Goal: Task Accomplishment & Management: Use online tool/utility

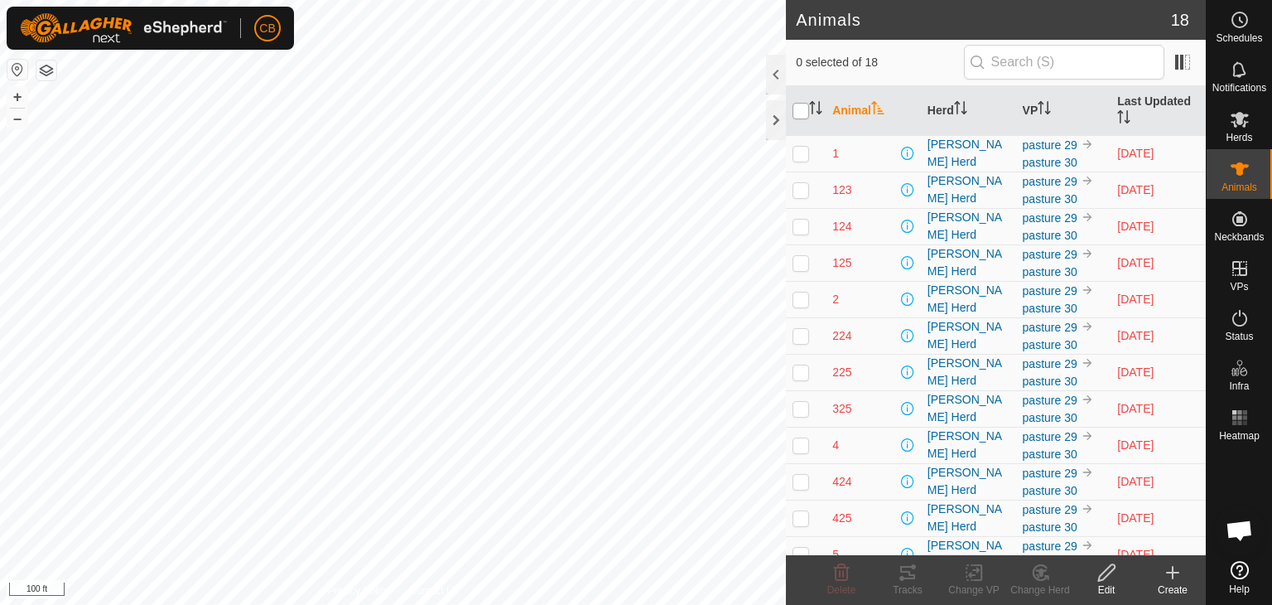
click at [802, 107] on input "checkbox" at bounding box center [801, 111] width 17 height 17
checkbox input "true"
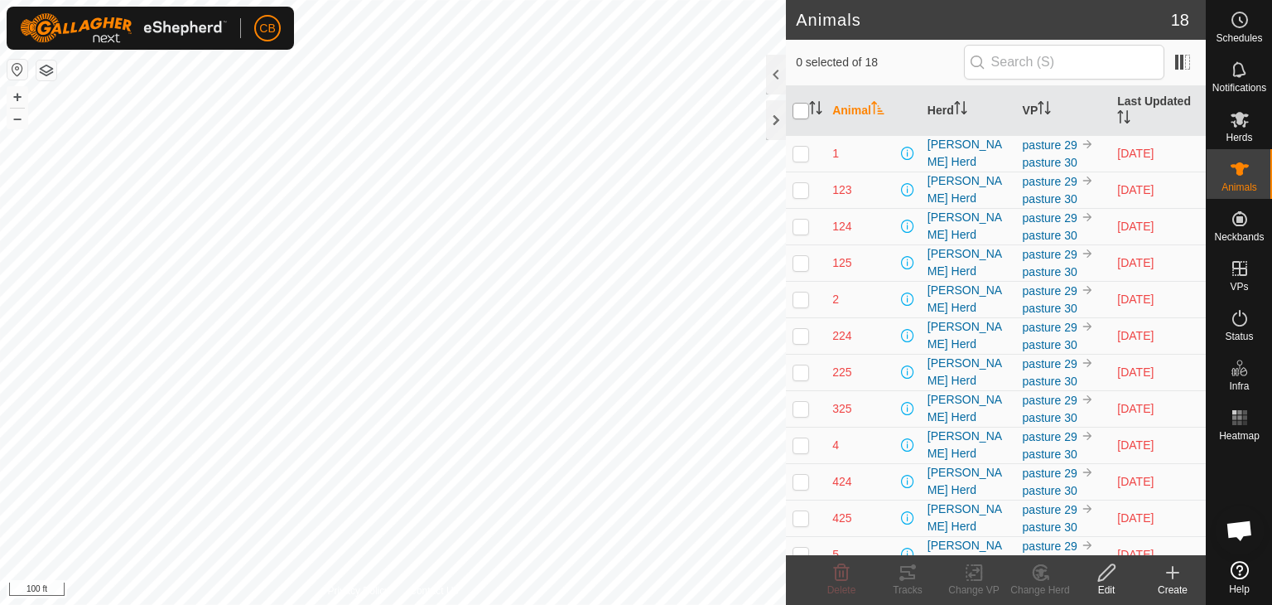
checkbox input "true"
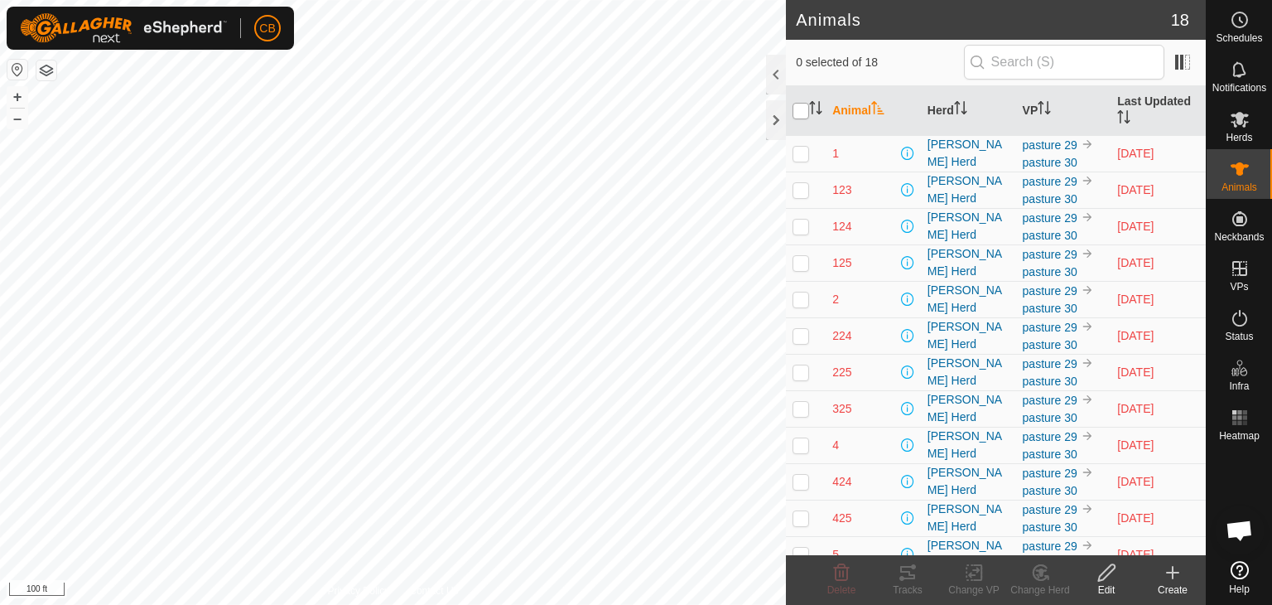
checkbox input "true"
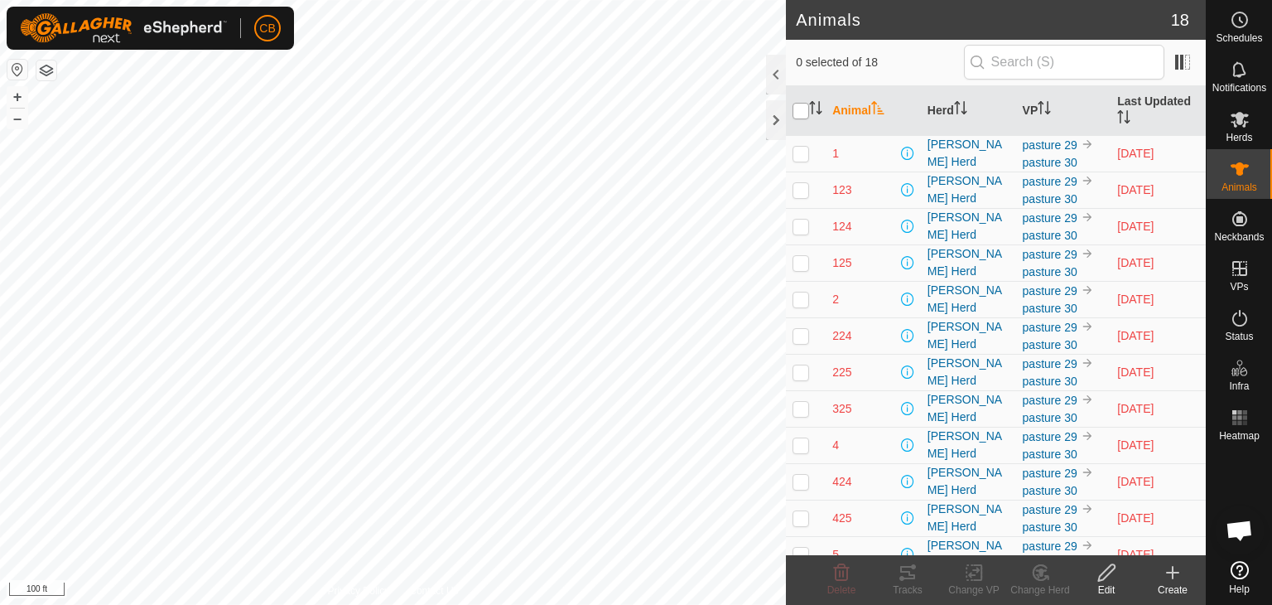
checkbox input "true"
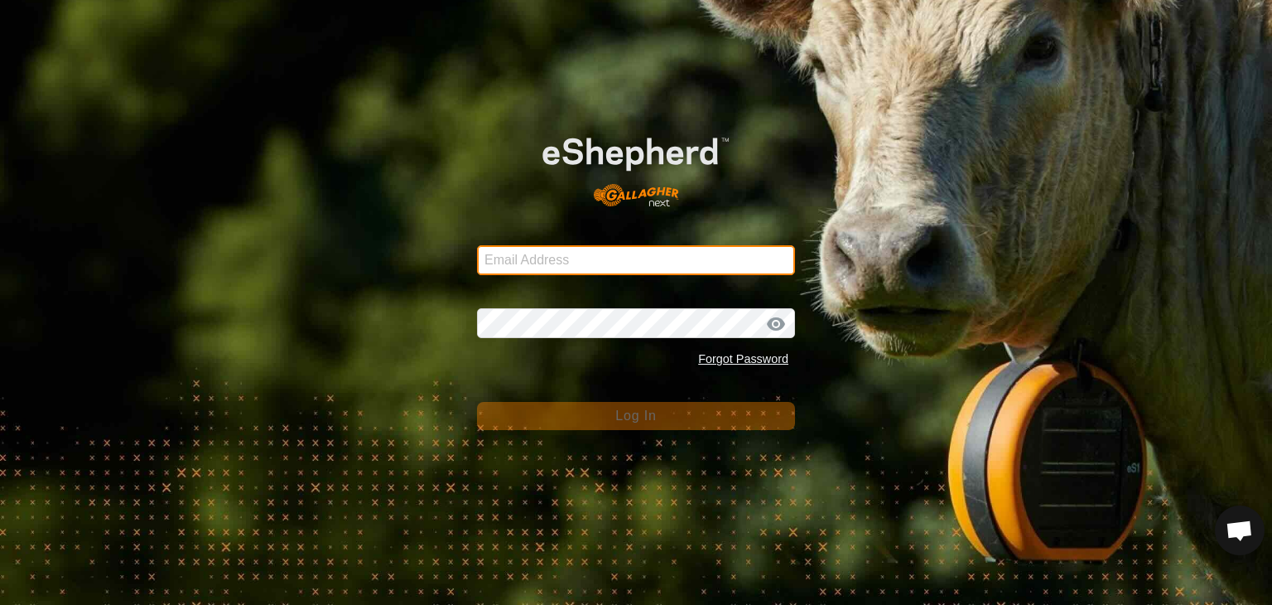
type input "[EMAIL_ADDRESS][DOMAIN_NAME]"
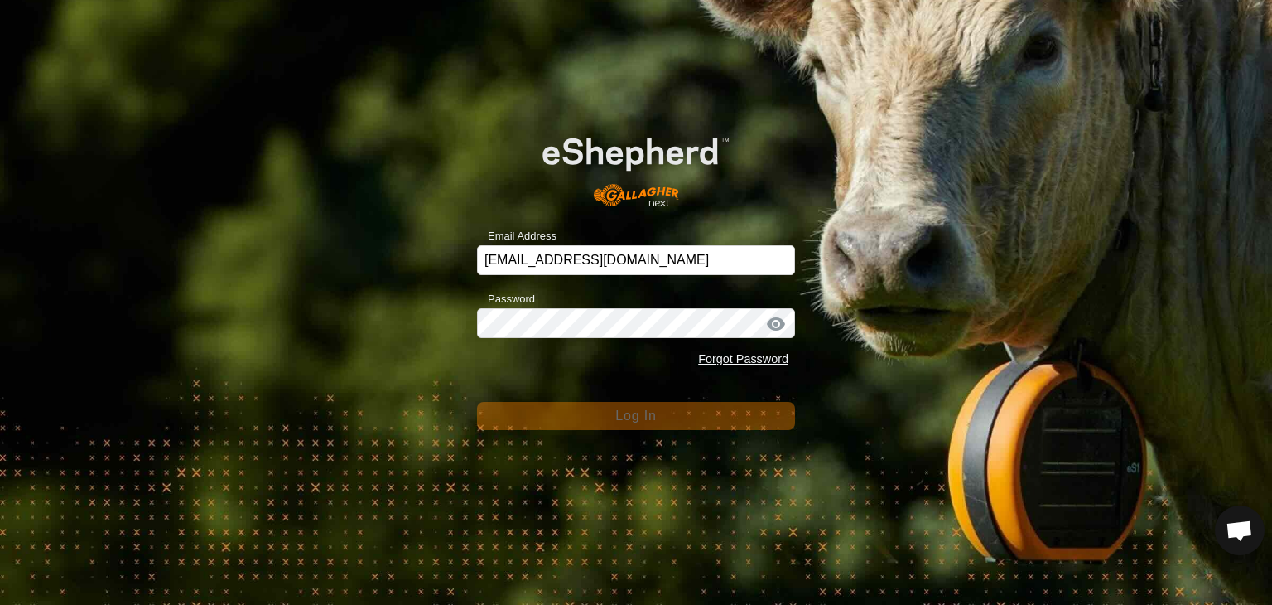
click at [972, 578] on div "Email Address [EMAIL_ADDRESS][DOMAIN_NAME] Password Forgot Password Log In" at bounding box center [636, 302] width 1272 height 605
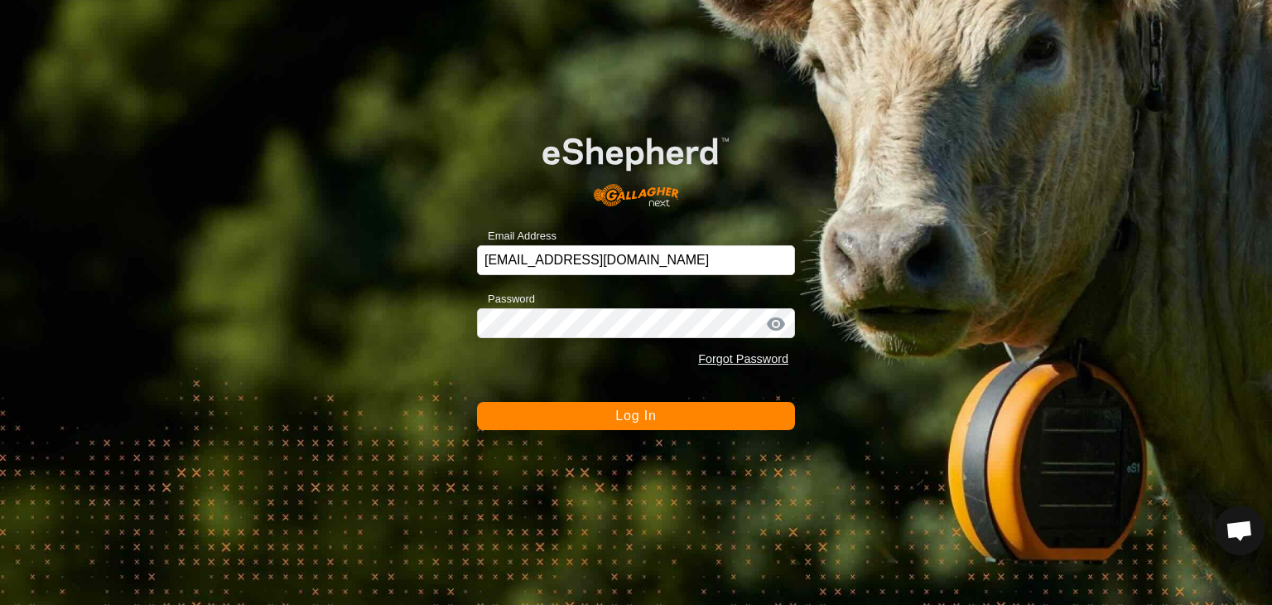
click at [706, 418] on button "Log In" at bounding box center [636, 416] width 318 height 28
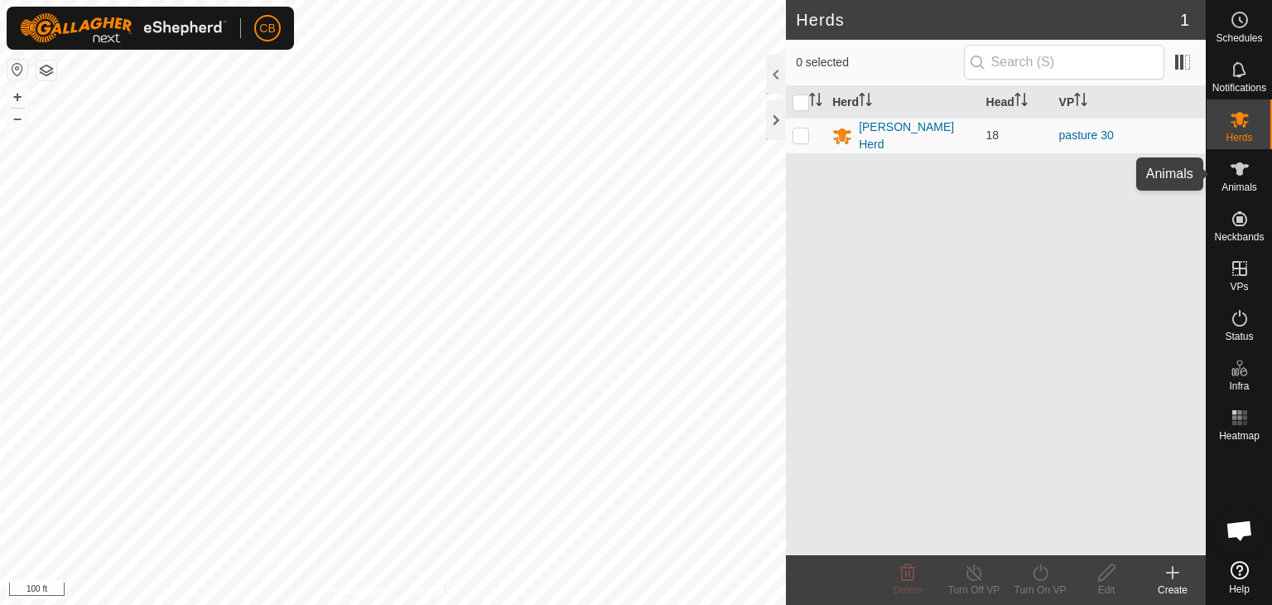
click at [1236, 183] on span "Animals" at bounding box center [1240, 187] width 36 height 10
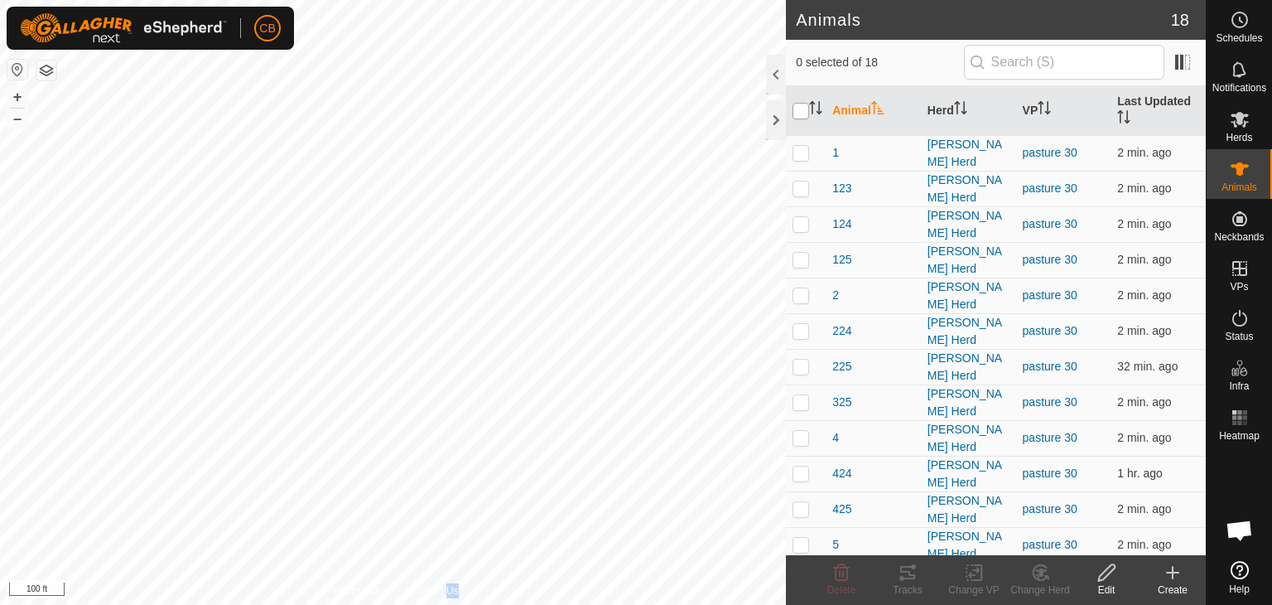
click at [801, 109] on input "checkbox" at bounding box center [801, 111] width 17 height 17
checkbox input "true"
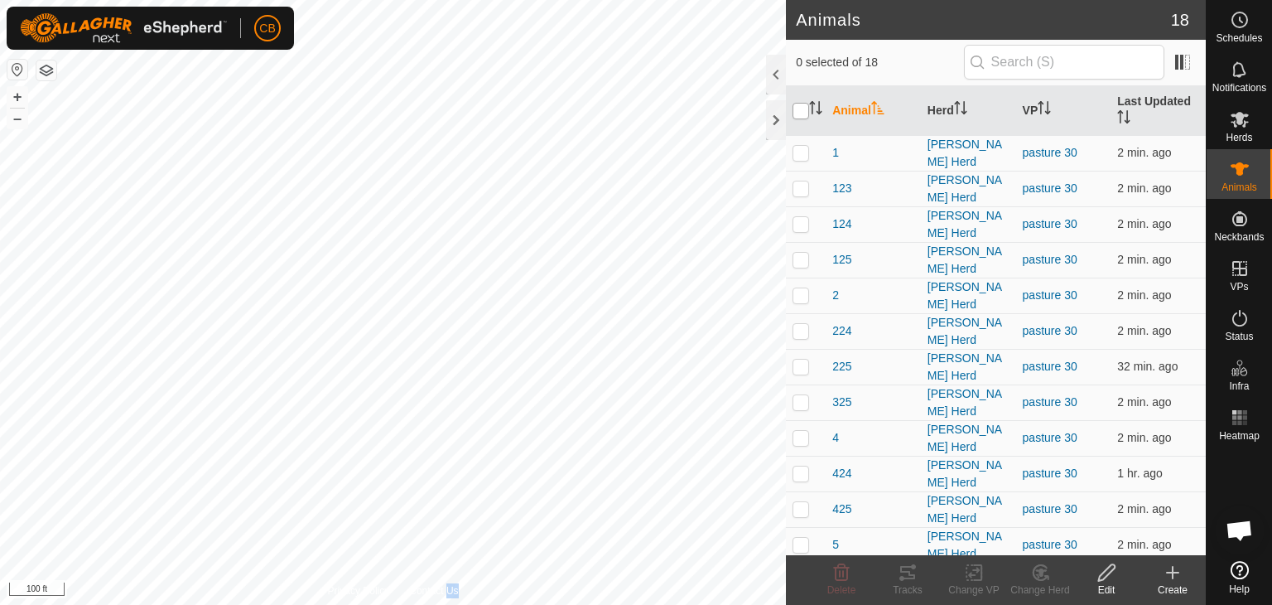
checkbox input "true"
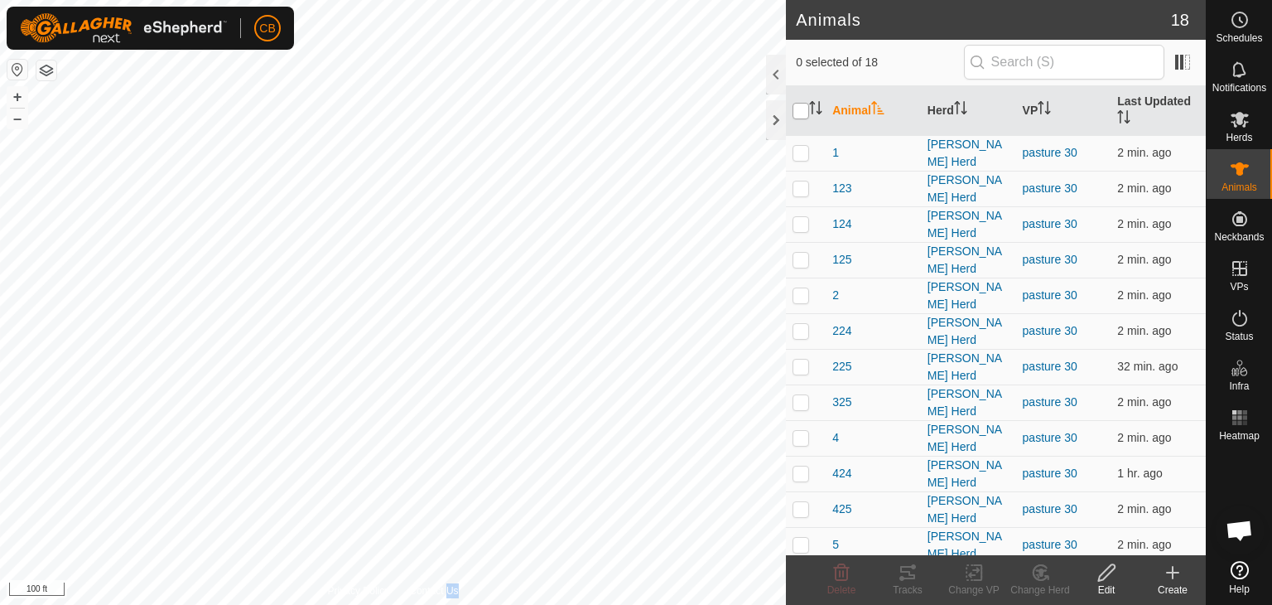
checkbox input "true"
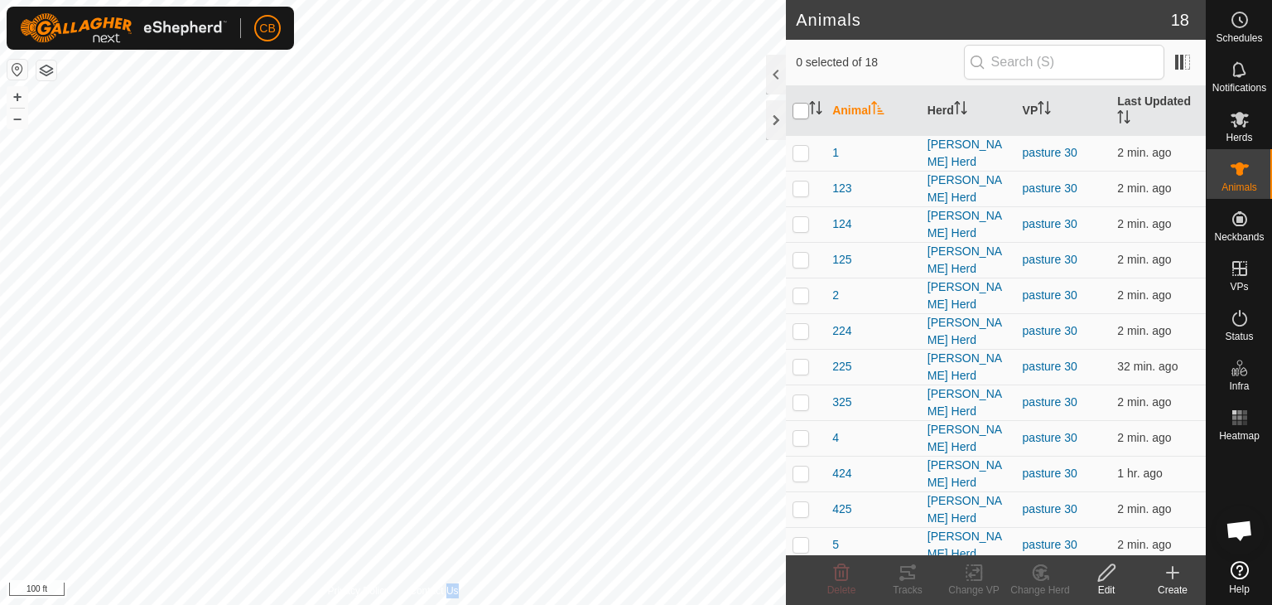
checkbox input "true"
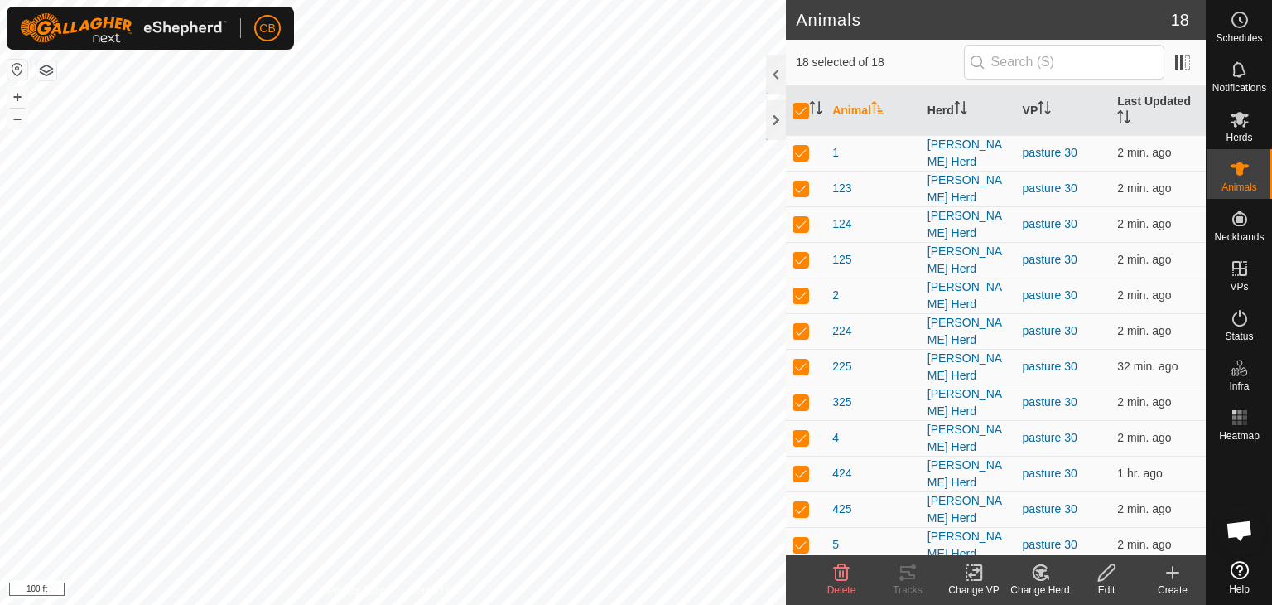
click at [968, 577] on icon at bounding box center [974, 572] width 21 height 20
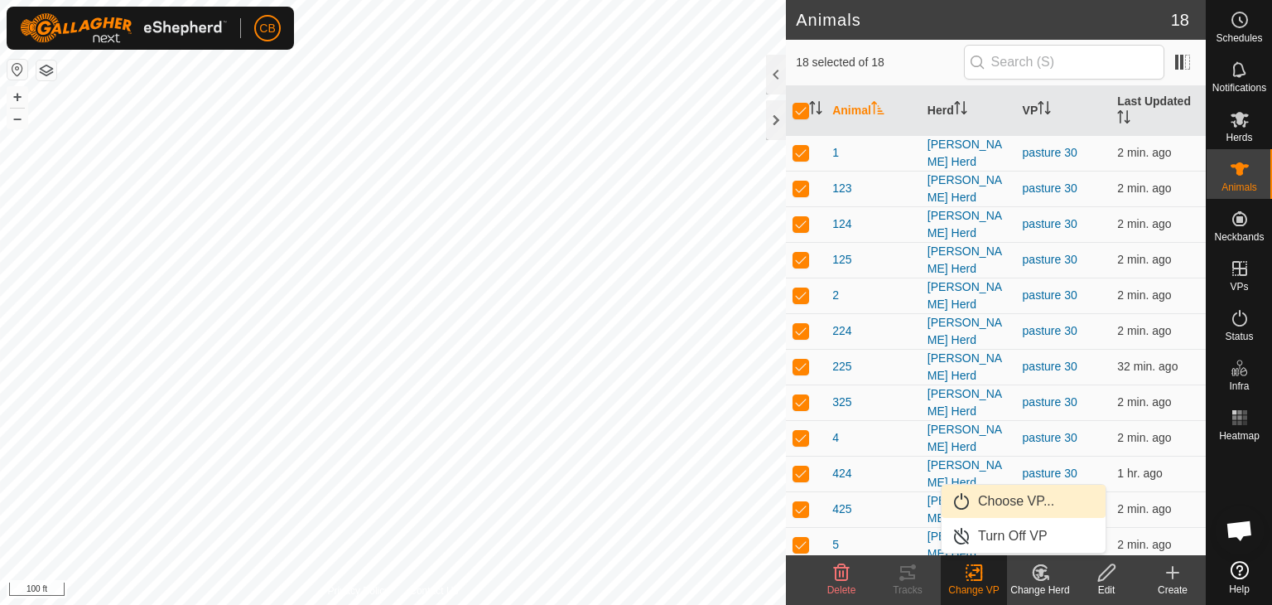
click at [1001, 499] on link "Choose VP..." at bounding box center [1024, 500] width 164 height 33
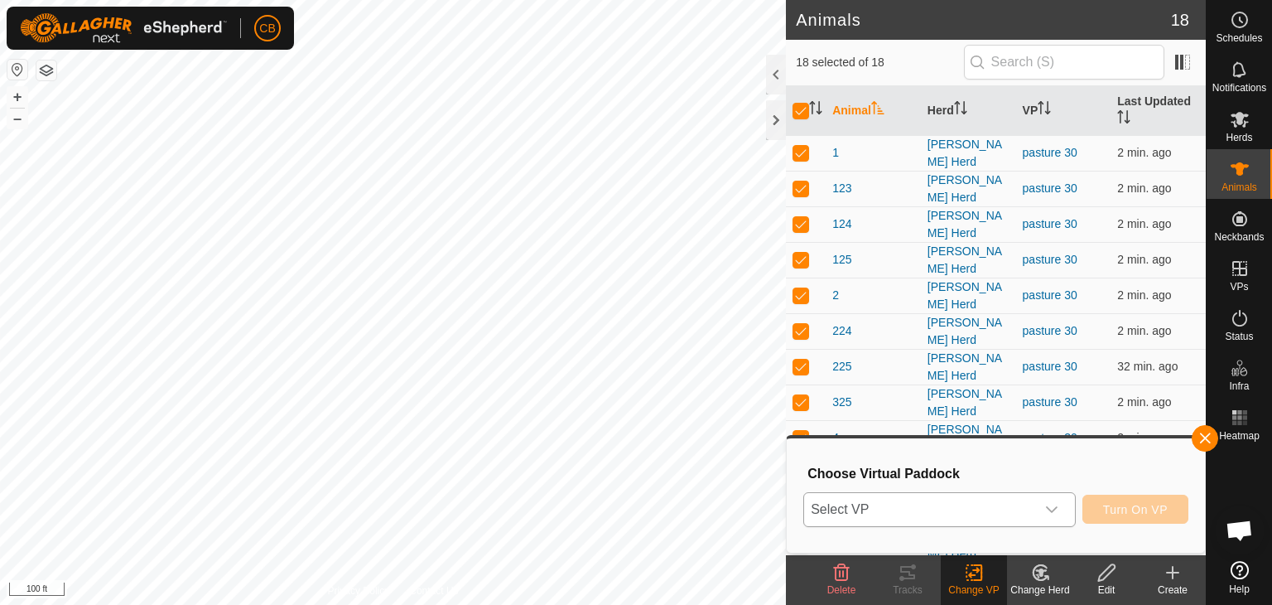
click at [1053, 508] on icon "dropdown trigger" at bounding box center [1052, 509] width 12 height 7
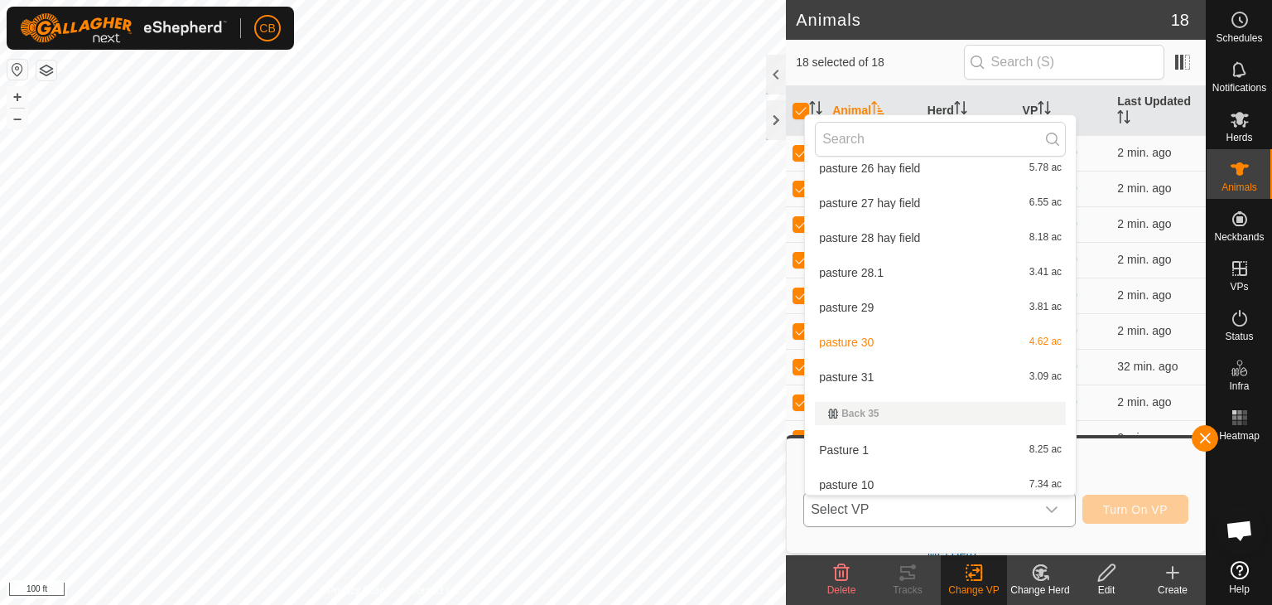
scroll to position [475, 0]
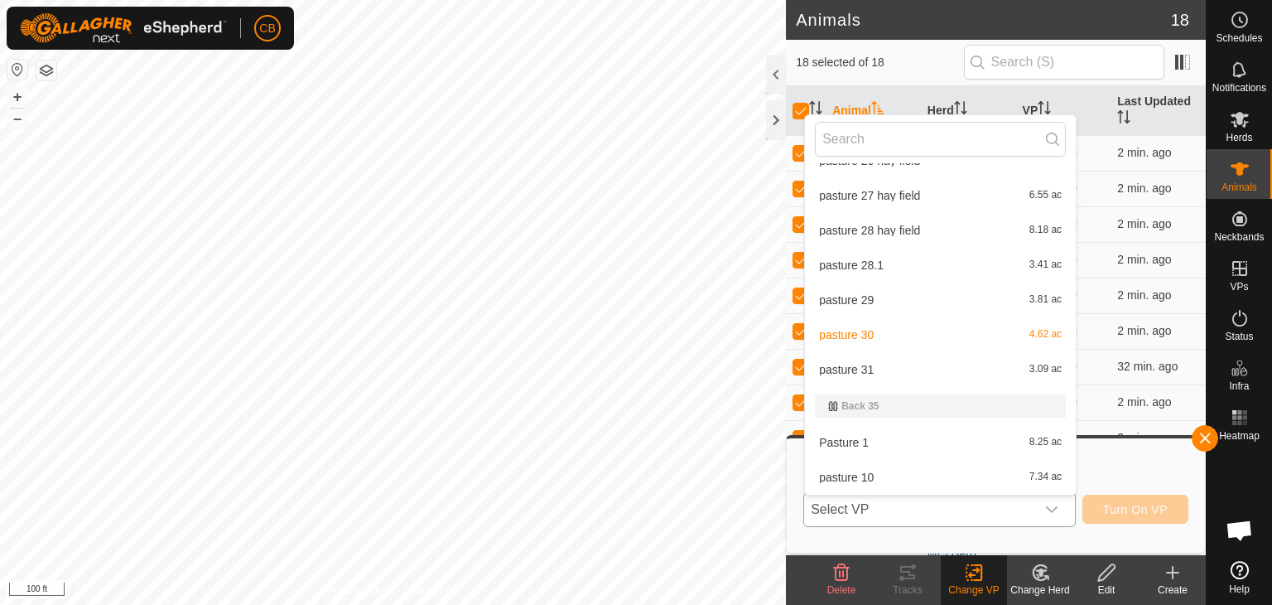
click at [854, 367] on li "pasture 31 3.09 ac" at bounding box center [940, 369] width 271 height 33
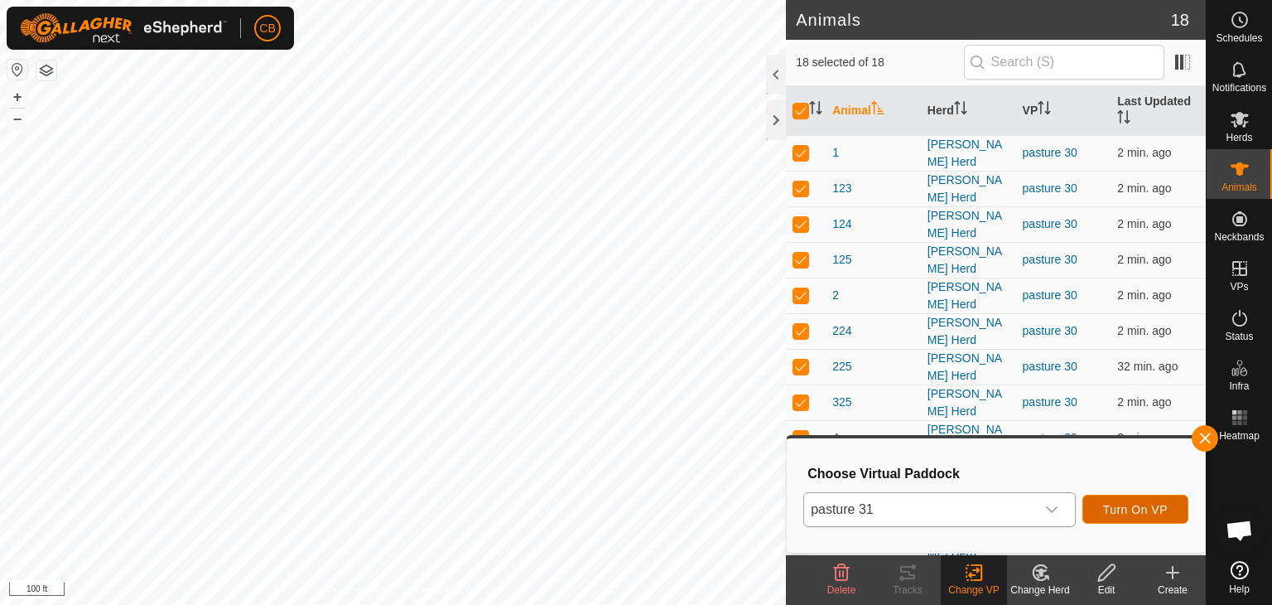
click at [1158, 514] on span "Turn On VP" at bounding box center [1135, 509] width 65 height 13
